Goal: Understand process/instructions: Learn how to perform a task or action

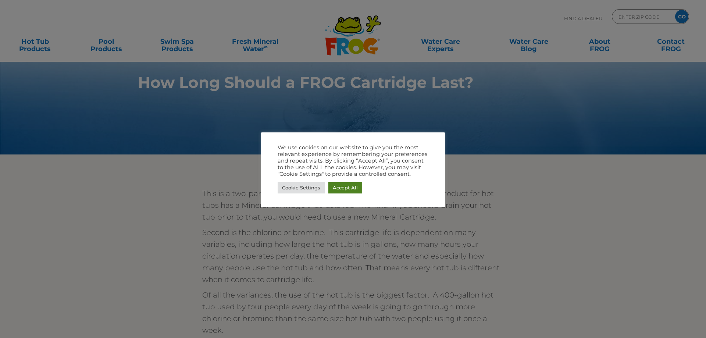
click at [333, 189] on link "Accept All" at bounding box center [345, 187] width 34 height 11
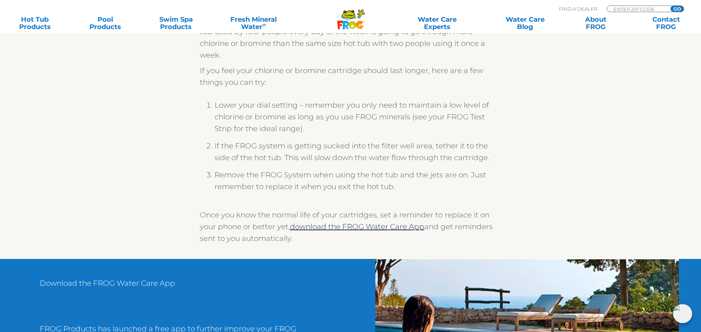
scroll to position [294, 0]
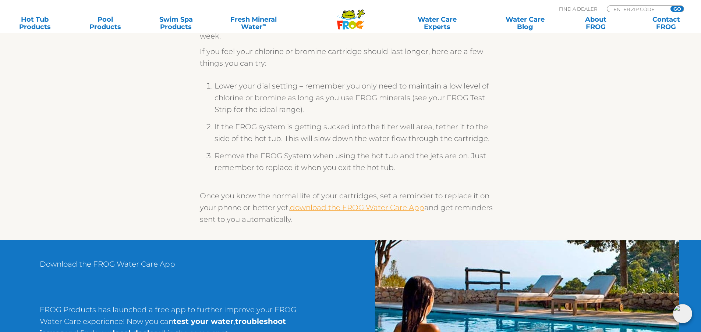
click at [375, 210] on link "download the FROG Water Care App" at bounding box center [357, 207] width 134 height 9
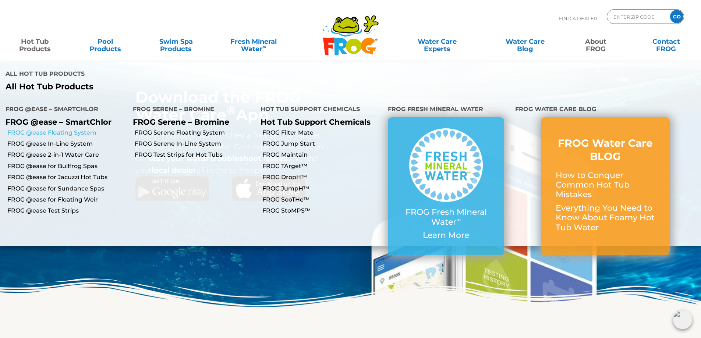
click at [42, 129] on link "FROG @ease Floating System" at bounding box center [67, 133] width 120 height 8
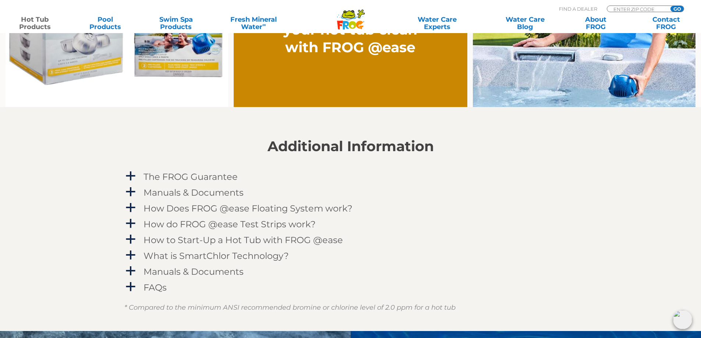
scroll to position [736, 0]
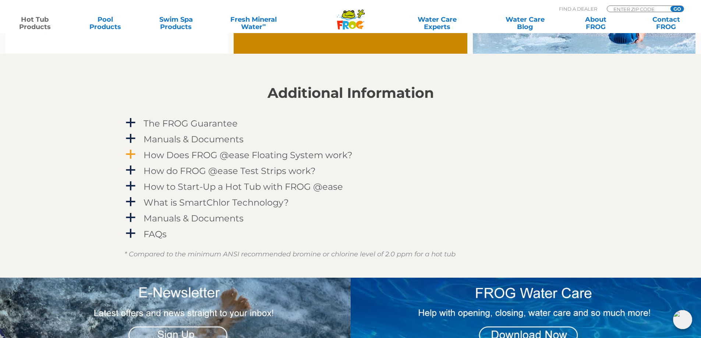
click at [131, 155] on span "a" at bounding box center [130, 154] width 11 height 11
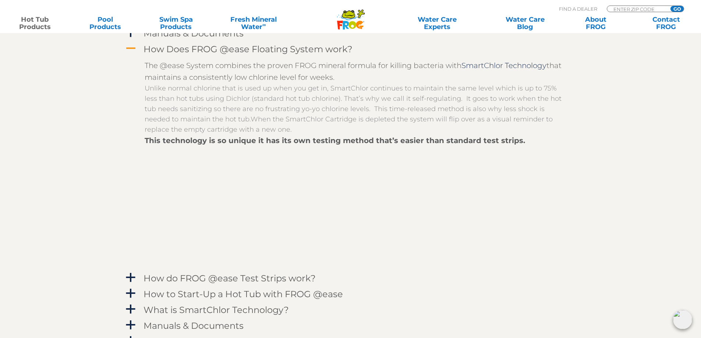
scroll to position [846, 0]
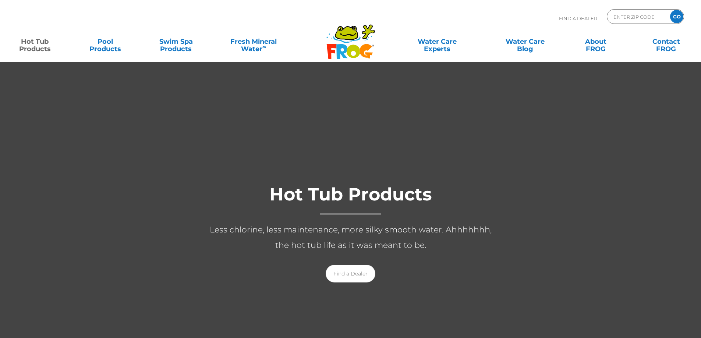
click at [32, 47] on link "Hot Tub Products" at bounding box center [34, 41] width 55 height 15
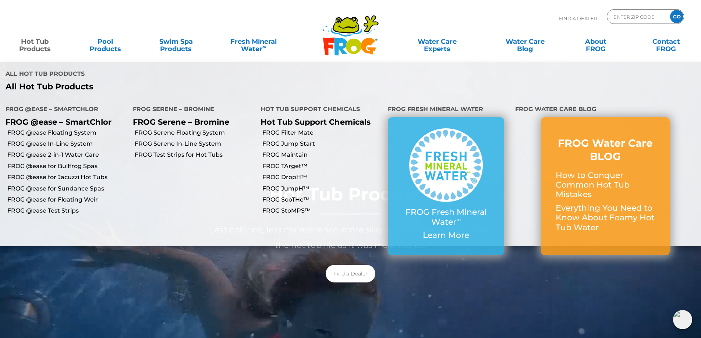
click at [34, 43] on link "Hot Tub Products" at bounding box center [34, 41] width 55 height 15
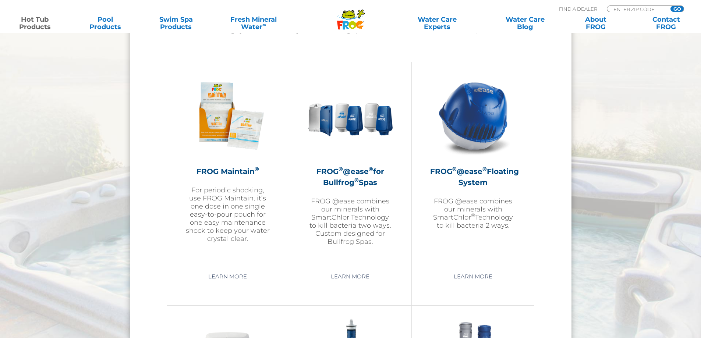
scroll to position [809, 0]
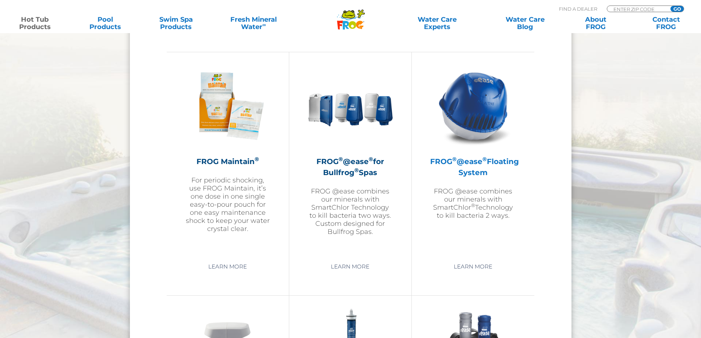
click at [484, 168] on h2 "FROG ® @ease ® Floating System" at bounding box center [473, 167] width 86 height 22
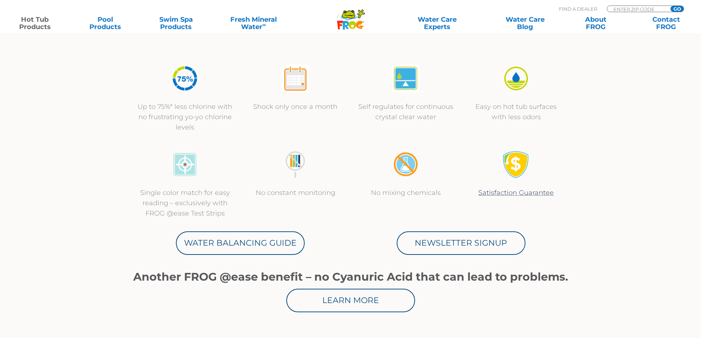
scroll to position [294, 0]
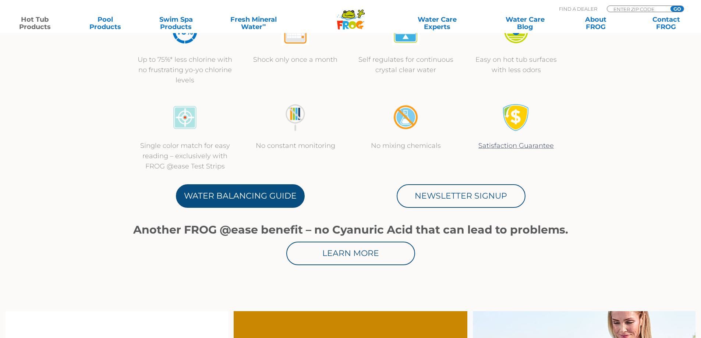
drag, startPoint x: 256, startPoint y: 192, endPoint x: 282, endPoint y: 189, distance: 26.2
click at [256, 191] on link "Water Balancing Guide" at bounding box center [240, 196] width 129 height 24
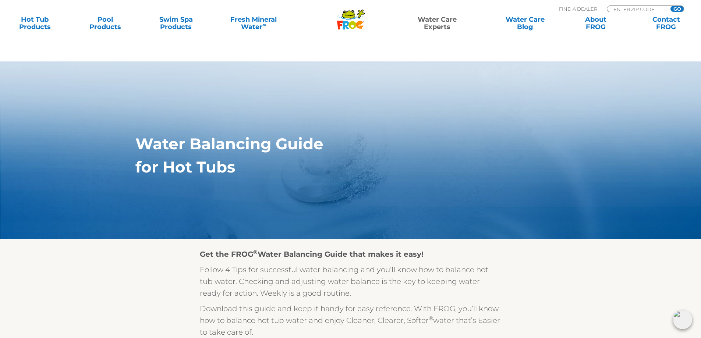
scroll to position [221, 0]
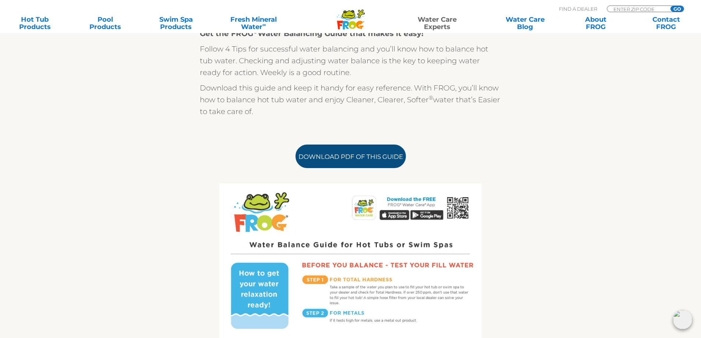
click at [384, 160] on link "Download PDF of this Guide" at bounding box center [350, 157] width 110 height 24
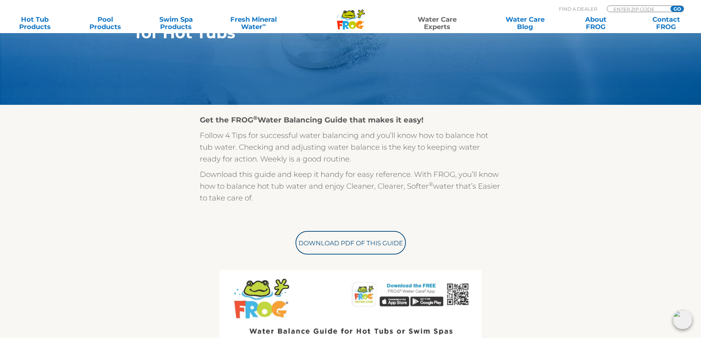
scroll to position [74, 0]
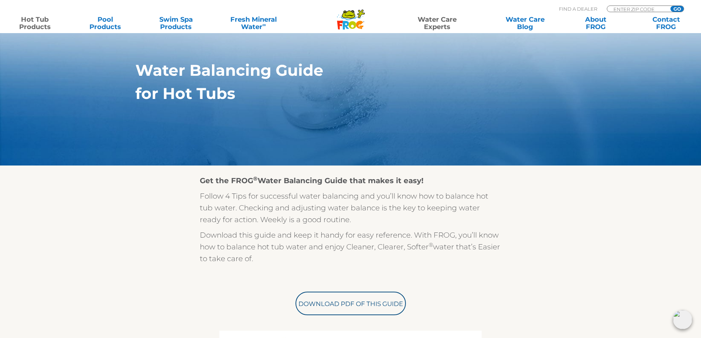
click at [40, 21] on link "Hot Tub Products" at bounding box center [34, 23] width 55 height 15
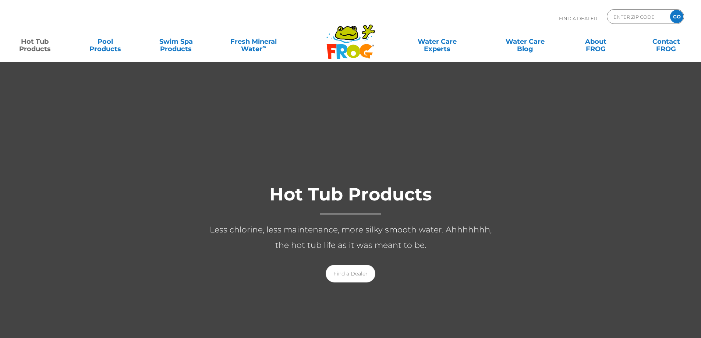
click at [44, 47] on link "Hot Tub Products" at bounding box center [34, 41] width 55 height 15
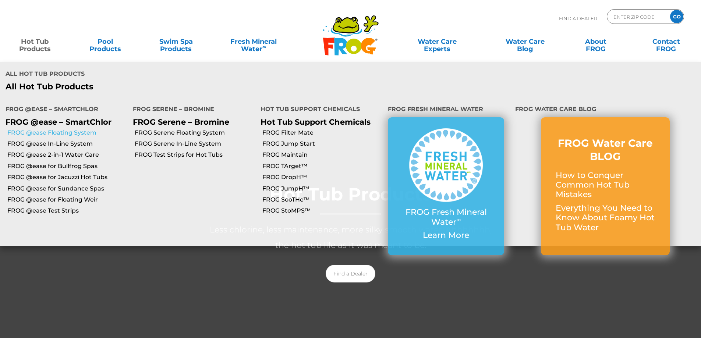
click at [38, 129] on link "FROG @ease Floating System" at bounding box center [67, 133] width 120 height 8
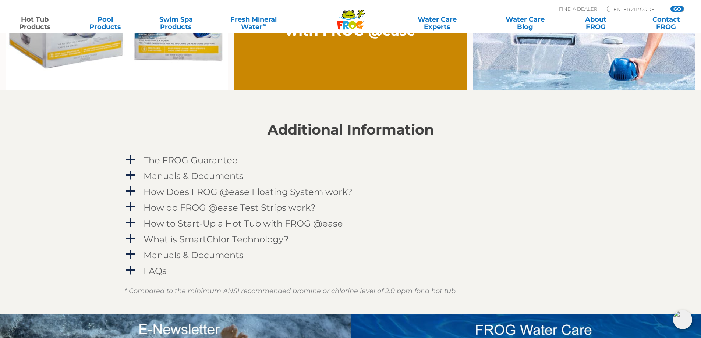
scroll to position [736, 0]
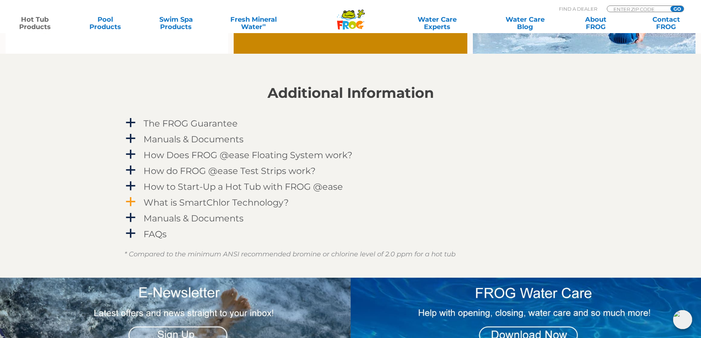
click at [132, 200] on span "a" at bounding box center [130, 201] width 11 height 11
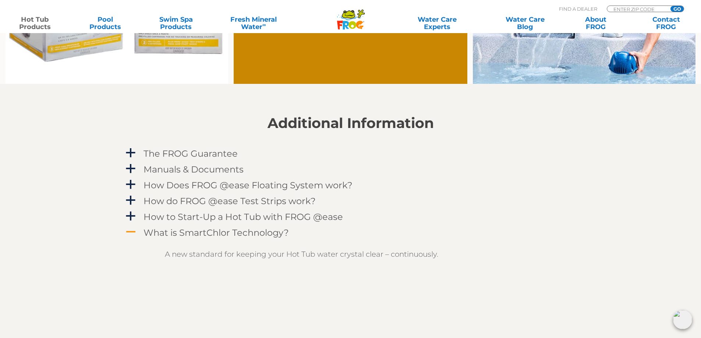
scroll to position [699, 0]
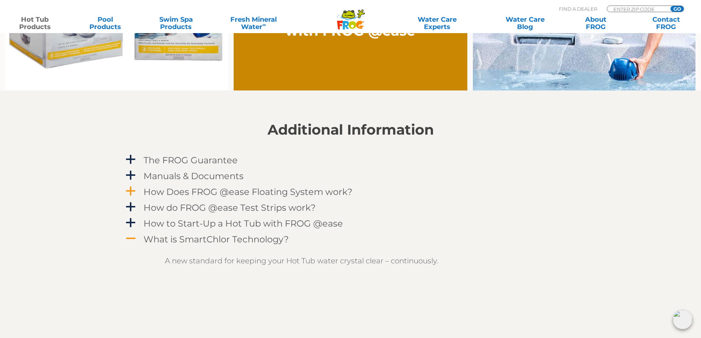
click at [132, 192] on span "a" at bounding box center [130, 191] width 11 height 11
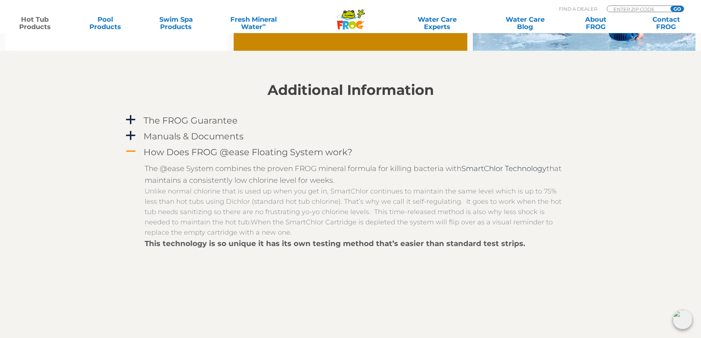
scroll to position [846, 0]
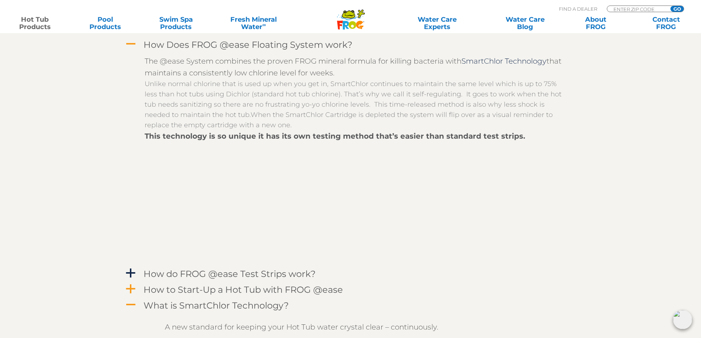
click at [133, 286] on span "a" at bounding box center [130, 289] width 11 height 11
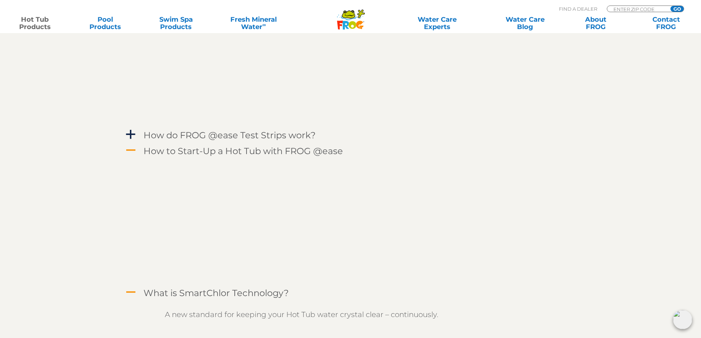
scroll to position [993, 0]
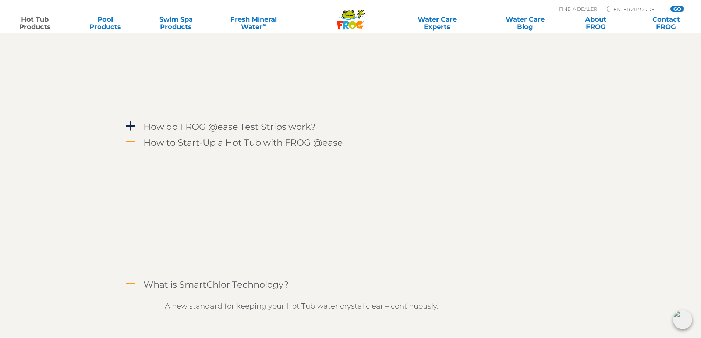
click at [126, 142] on span "A" at bounding box center [130, 141] width 11 height 11
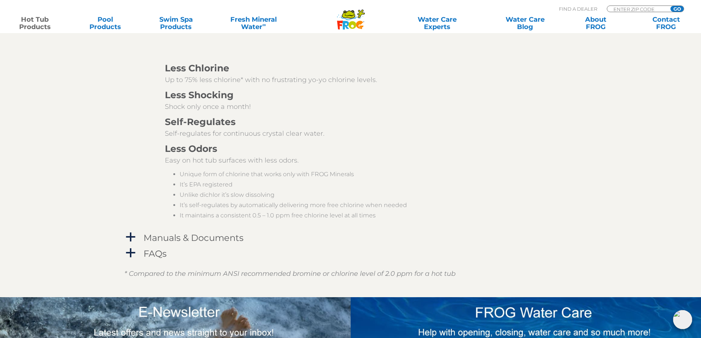
scroll to position [1361, 0]
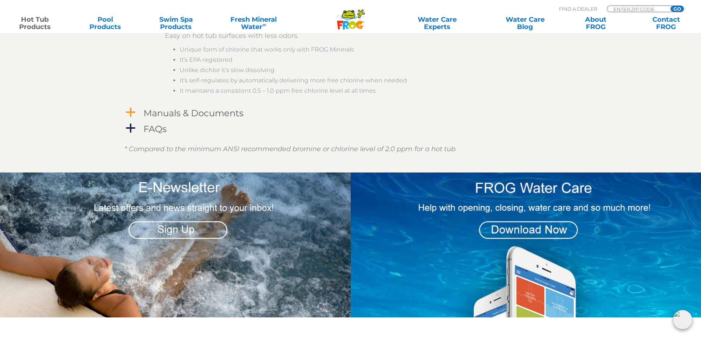
click at [132, 113] on span "a" at bounding box center [130, 112] width 11 height 11
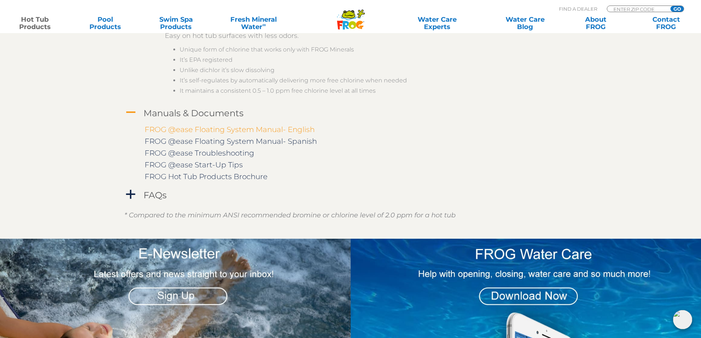
click at [222, 128] on link "FROG @ease Floating System Manual- English" at bounding box center [230, 129] width 170 height 9
